Goal: Task Accomplishment & Management: Manage account settings

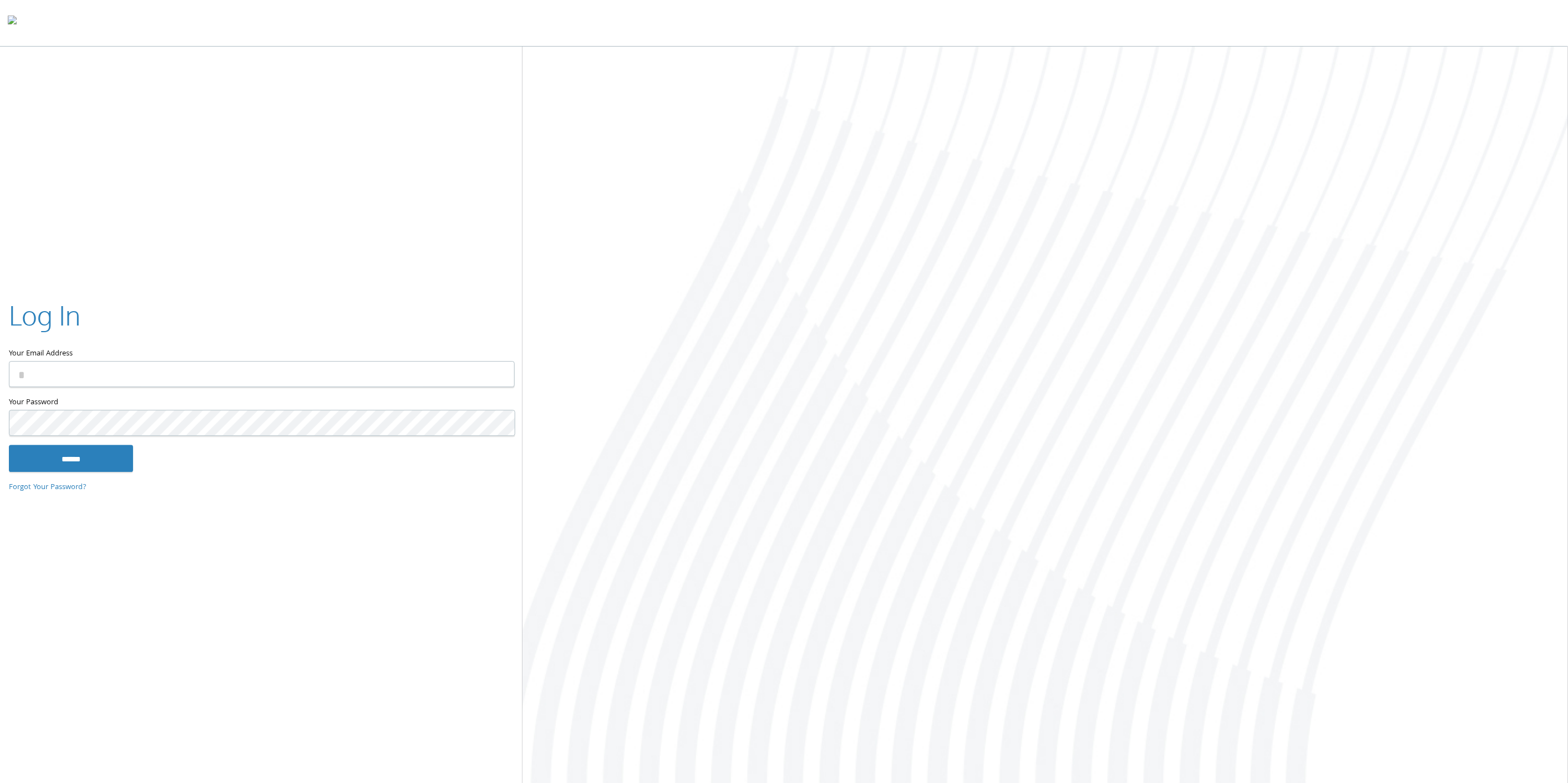
type input "**********"
click at [101, 452] on input "******" at bounding box center [71, 458] width 124 height 27
